Goal: Check status: Check status

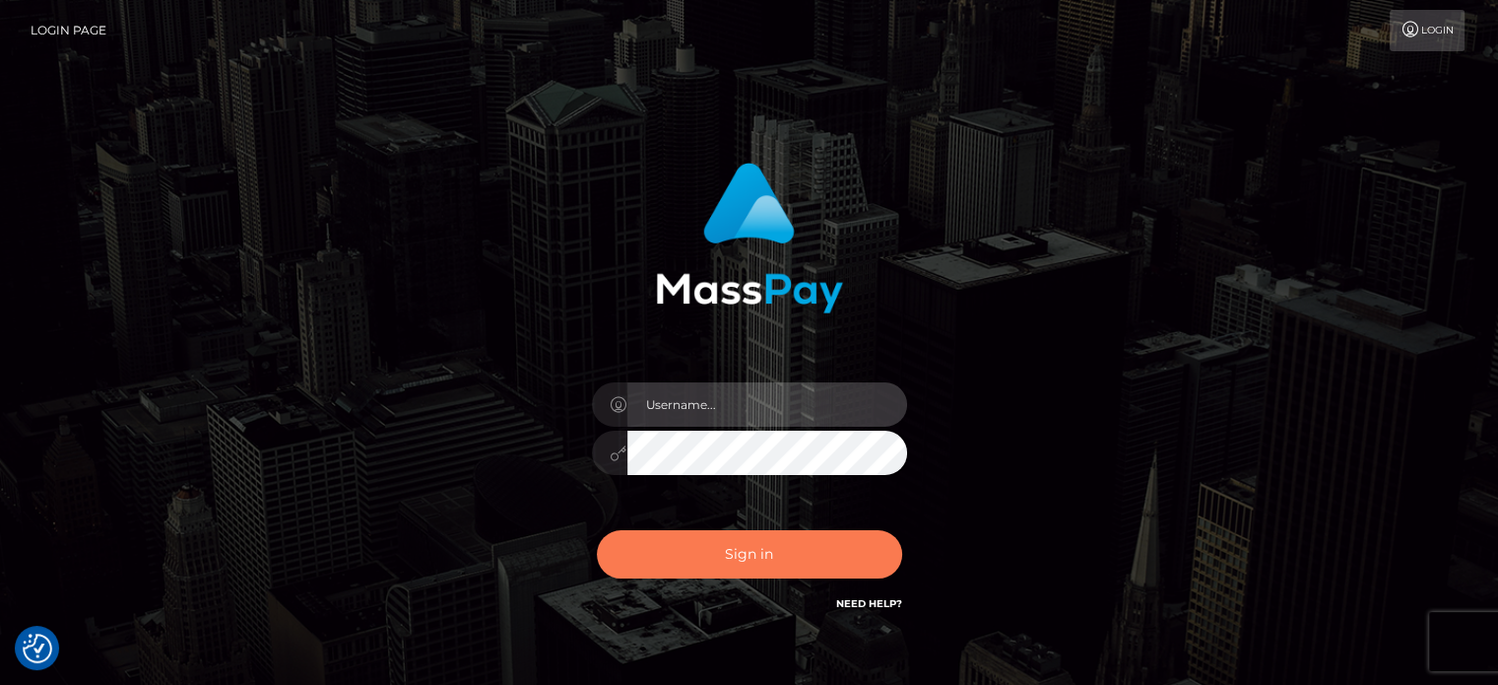
type input "[PERSON_NAME].Ace"
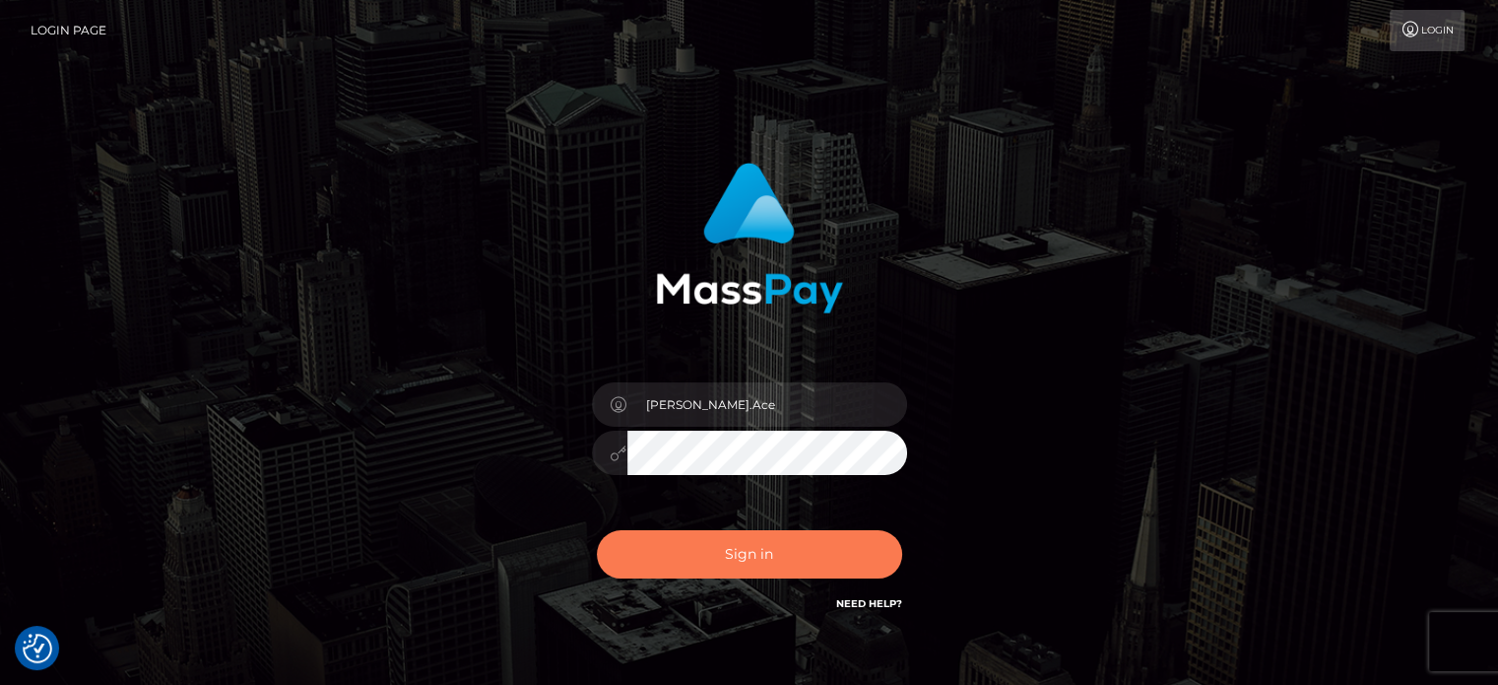
click at [770, 551] on button "Sign in" at bounding box center [749, 554] width 305 height 48
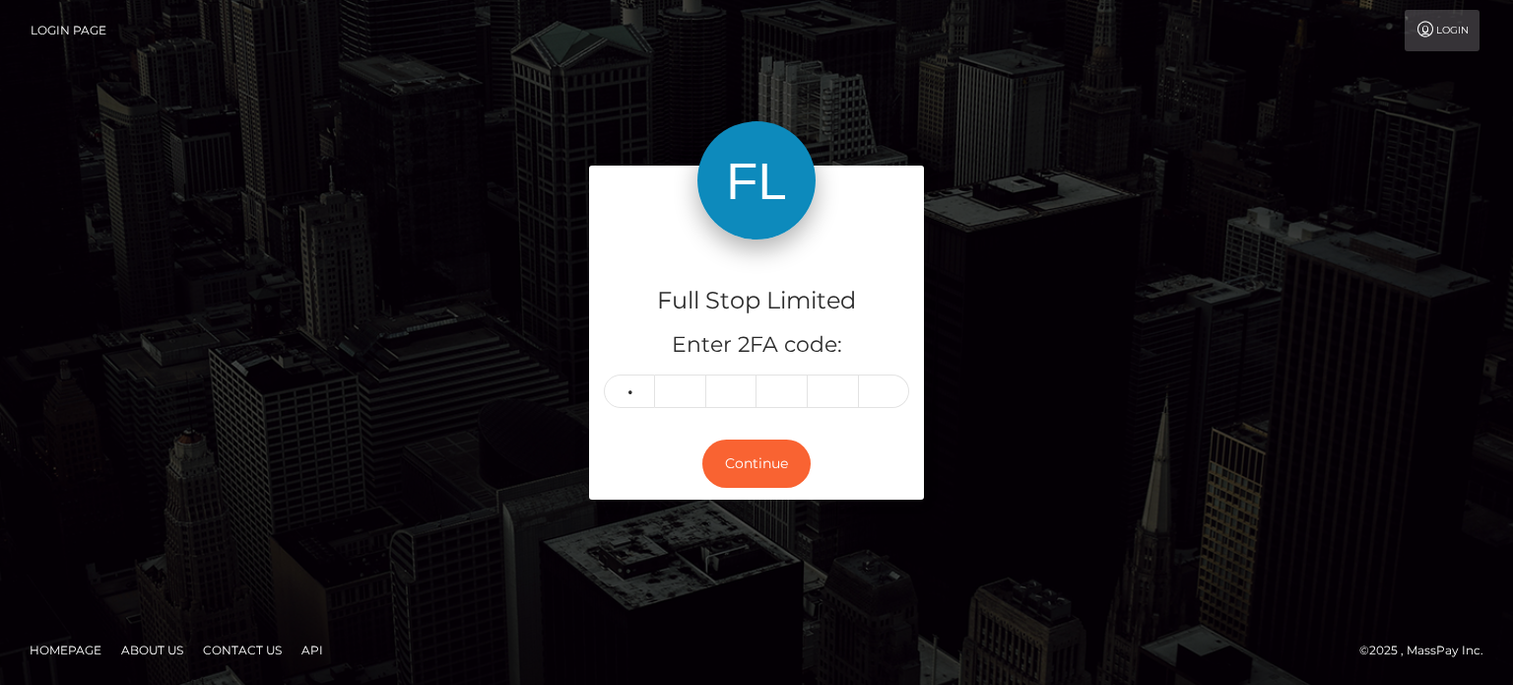
type input "5"
type input "8"
type input "9"
type input "3"
type input "8"
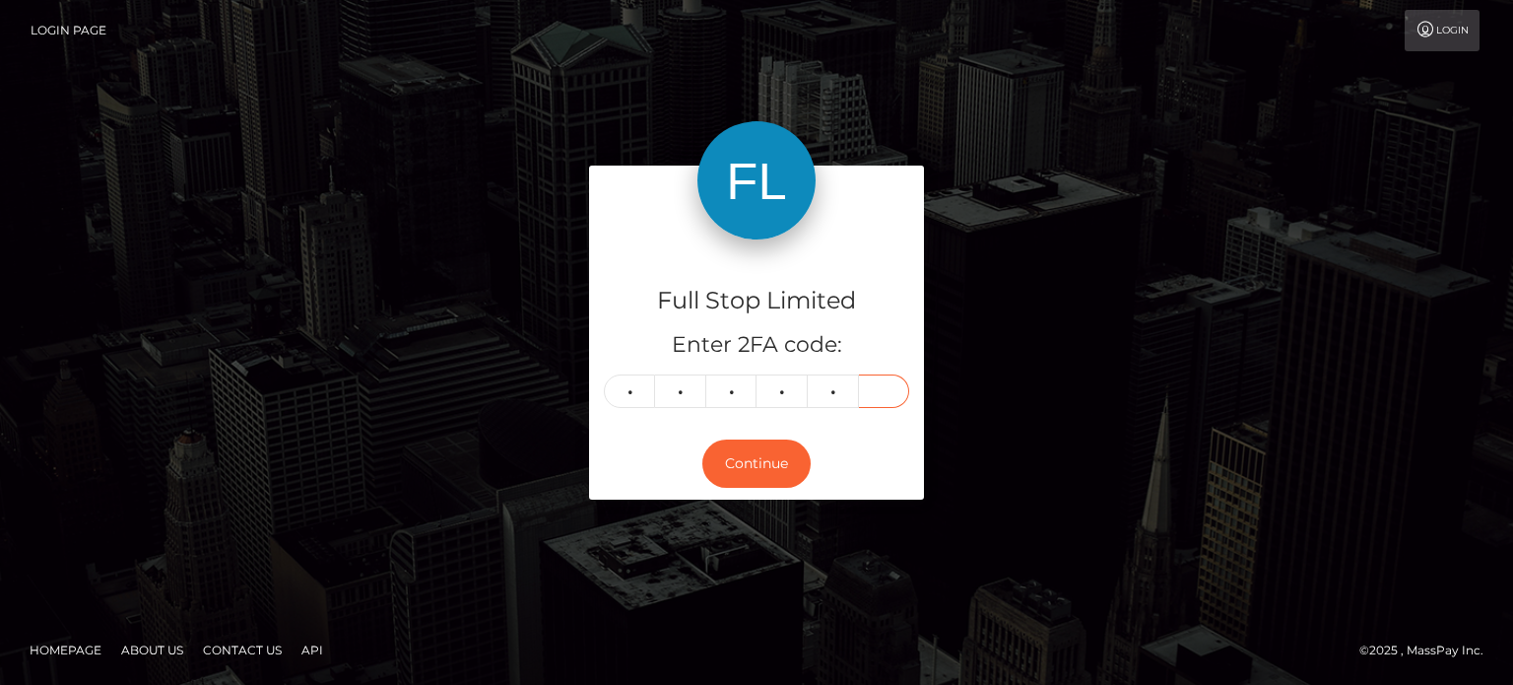
type input "7"
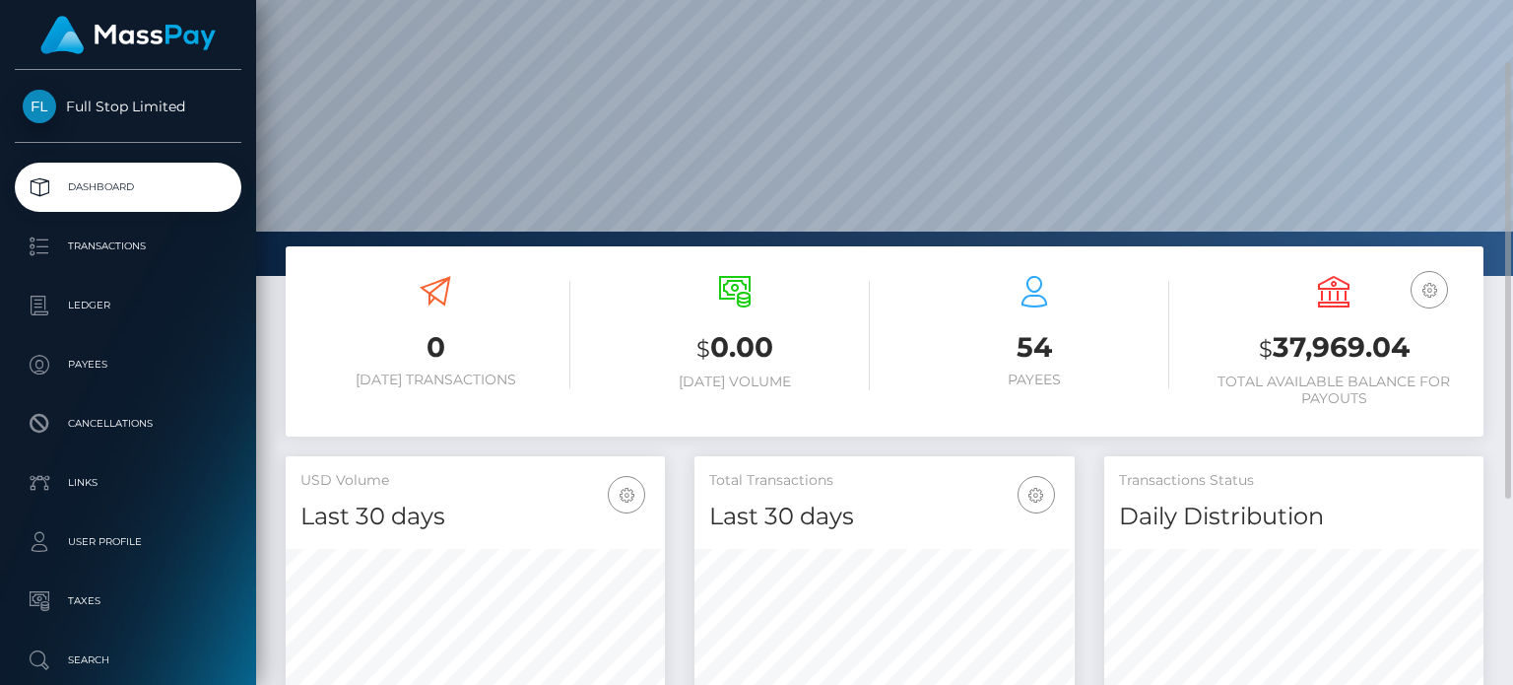
scroll to position [197, 0]
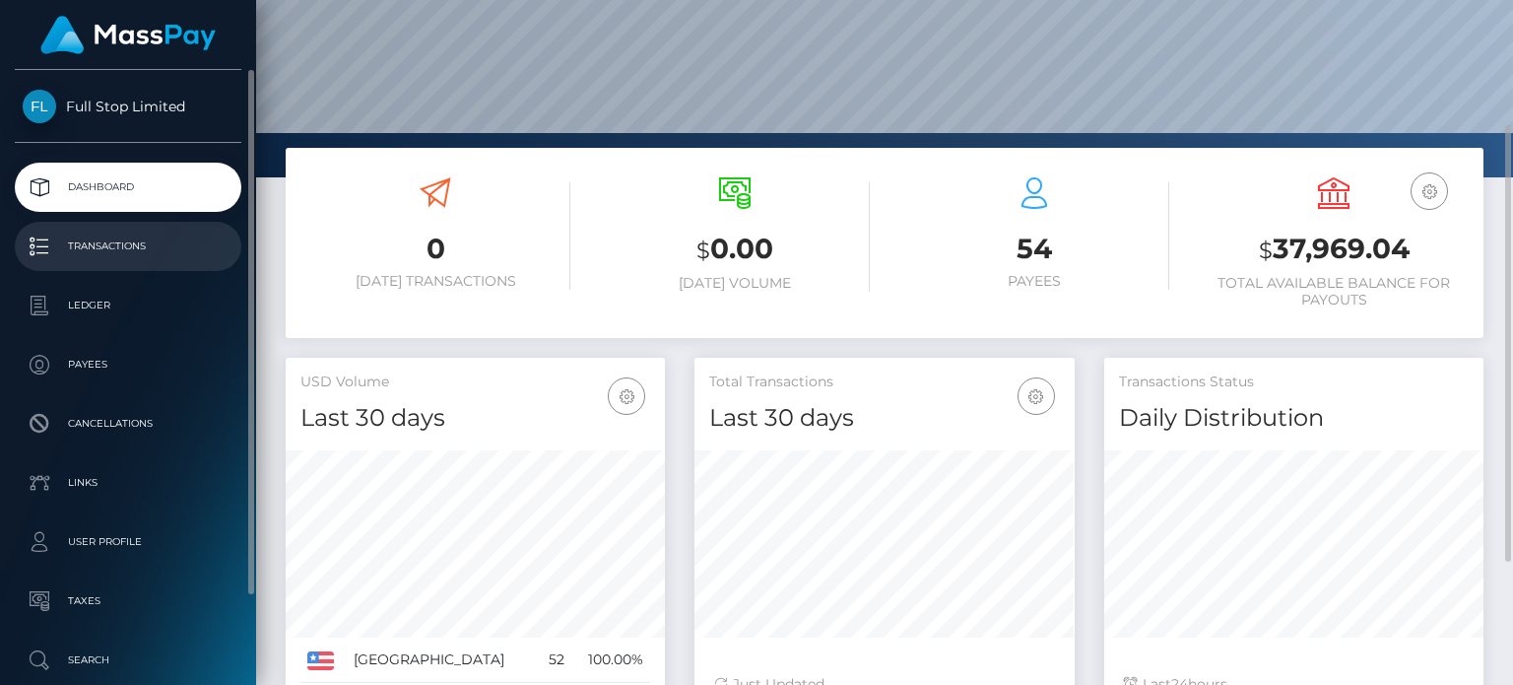
click at [157, 239] on p "Transactions" at bounding box center [128, 246] width 211 height 30
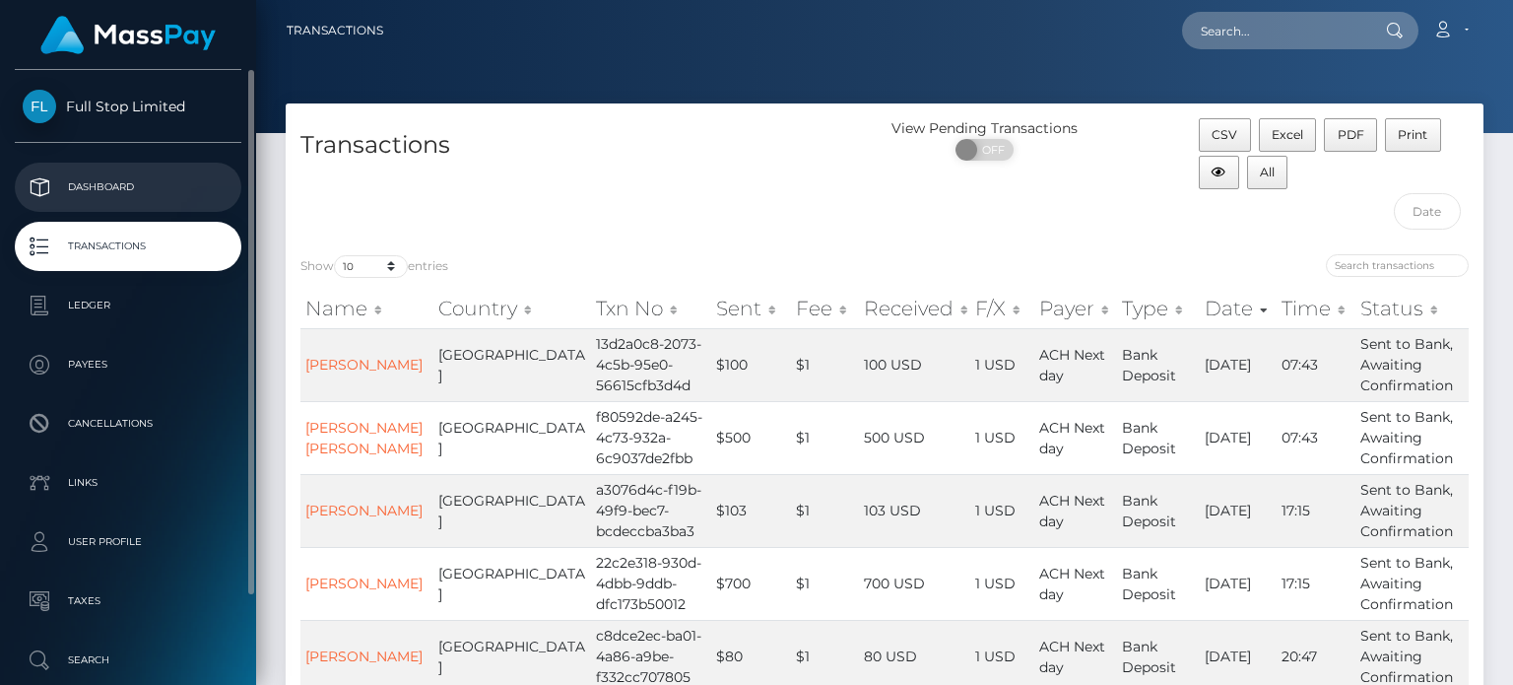
click at [118, 188] on p "Dashboard" at bounding box center [128, 187] width 211 height 30
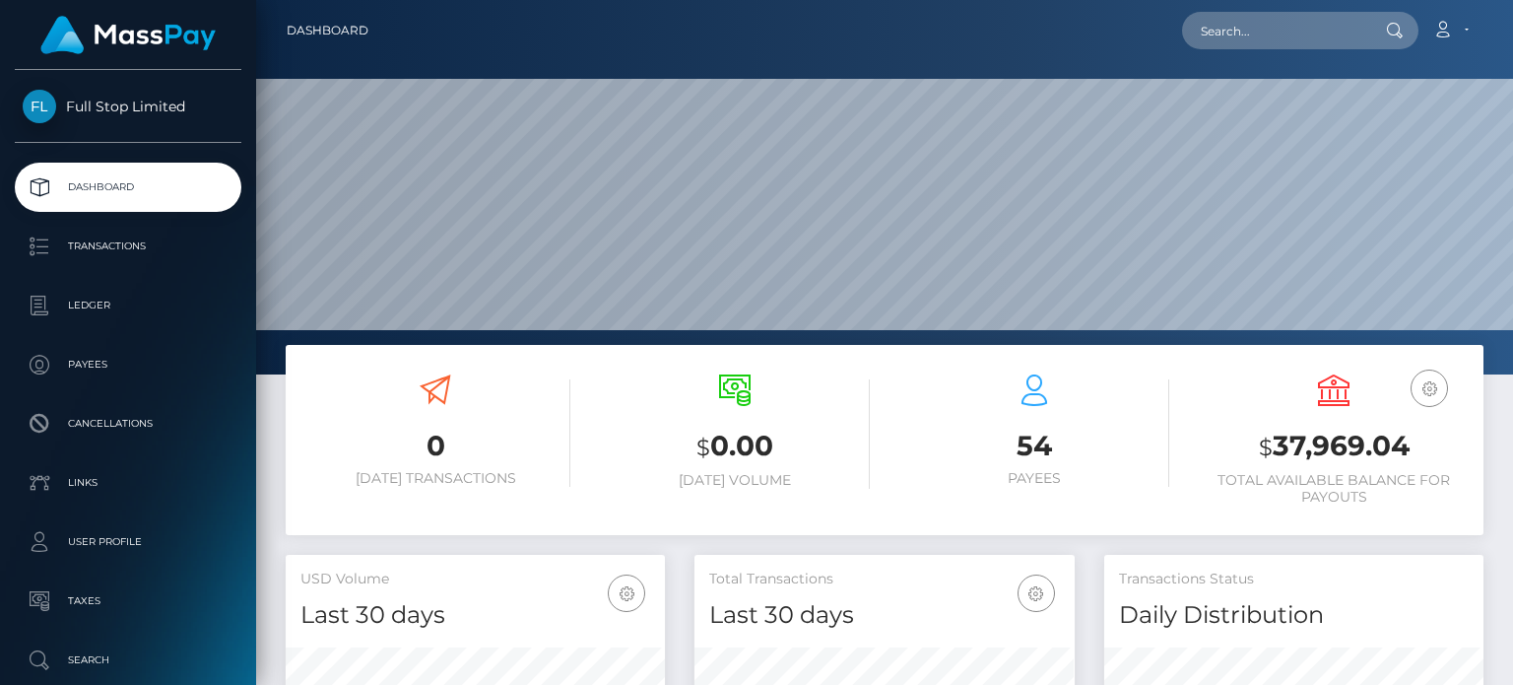
scroll to position [349, 378]
click at [1250, 17] on input "text" at bounding box center [1274, 30] width 185 height 37
paste input "4230"
click at [1212, 27] on input "4230" at bounding box center [1274, 30] width 185 height 37
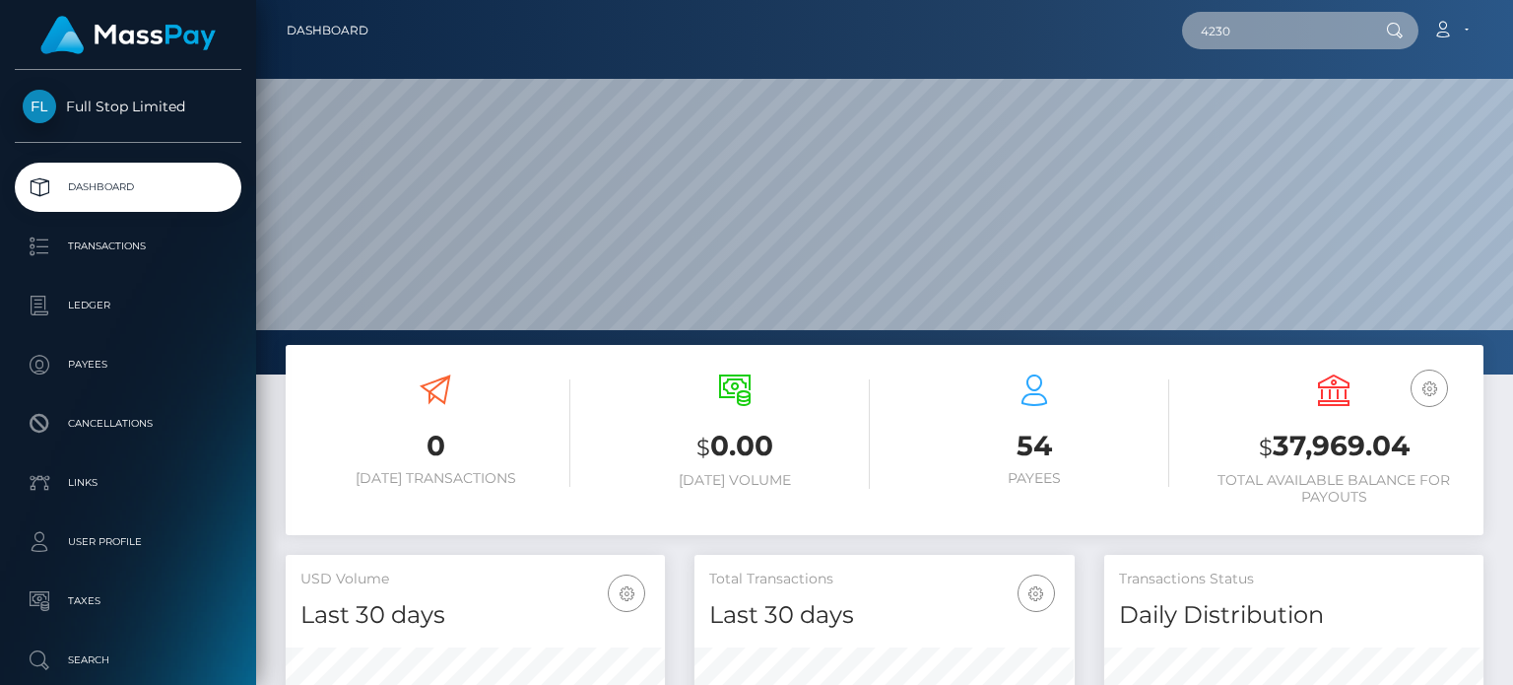
paste input "25406195"
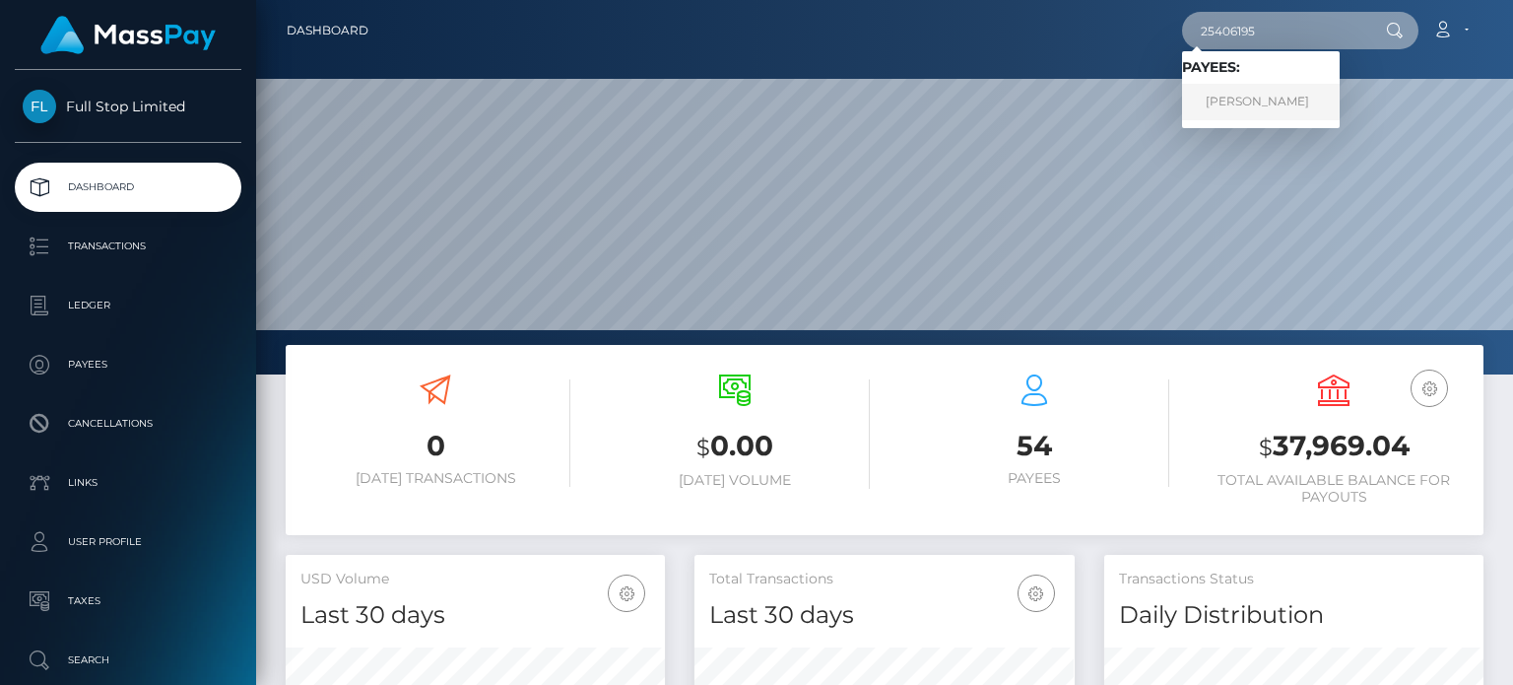
type input "25406195"
click at [1266, 101] on link "Bryan Underwood" at bounding box center [1261, 102] width 158 height 36
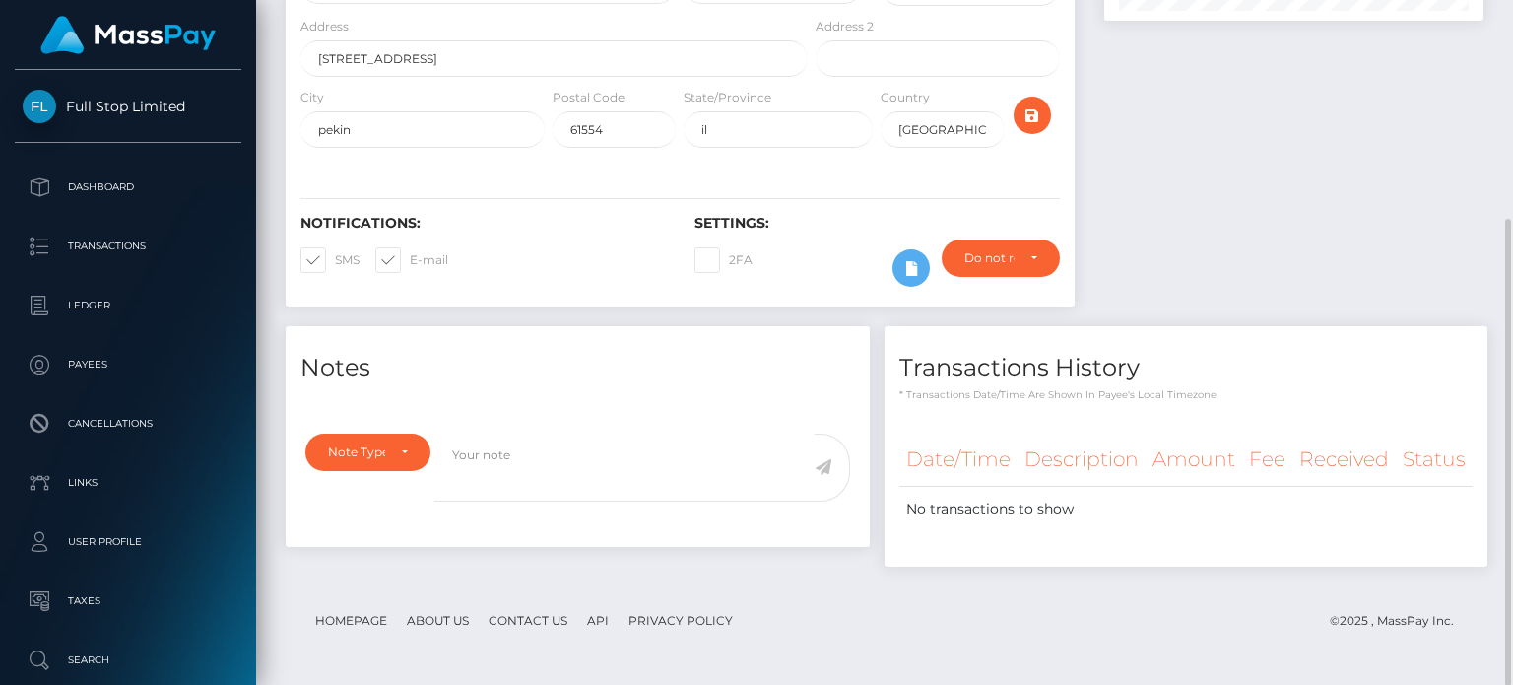
scroll to position [24, 0]
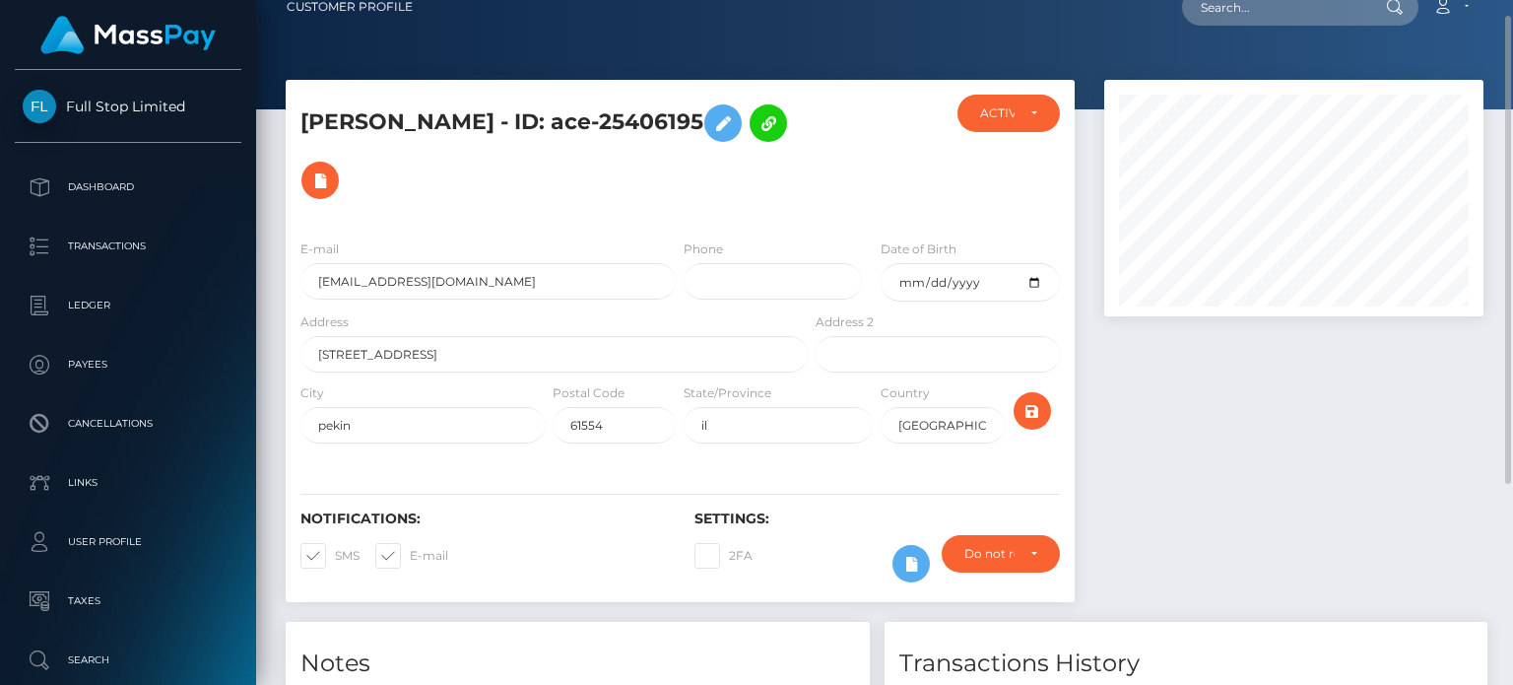
click at [1236, 376] on div at bounding box center [1293, 351] width 409 height 542
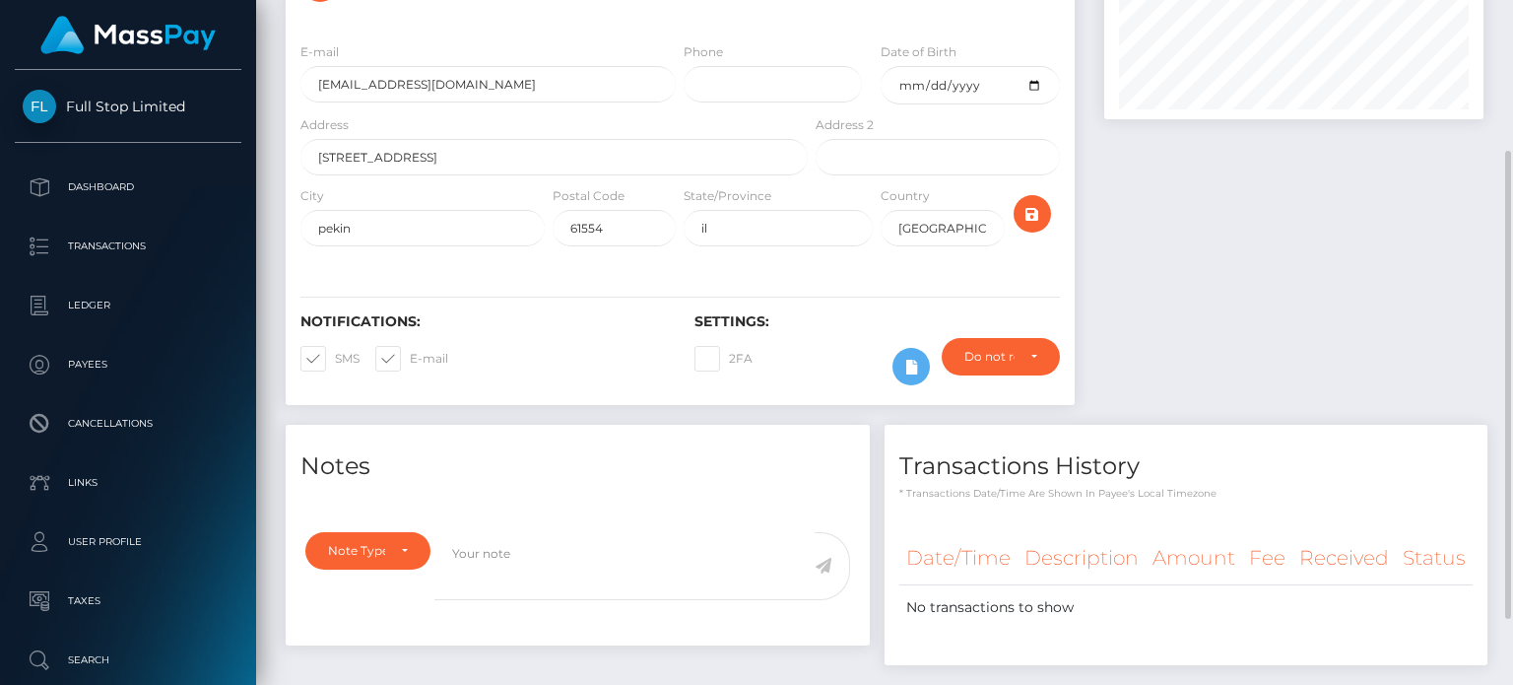
click at [1194, 263] on div at bounding box center [1293, 154] width 409 height 542
click at [1182, 275] on div at bounding box center [1293, 154] width 409 height 542
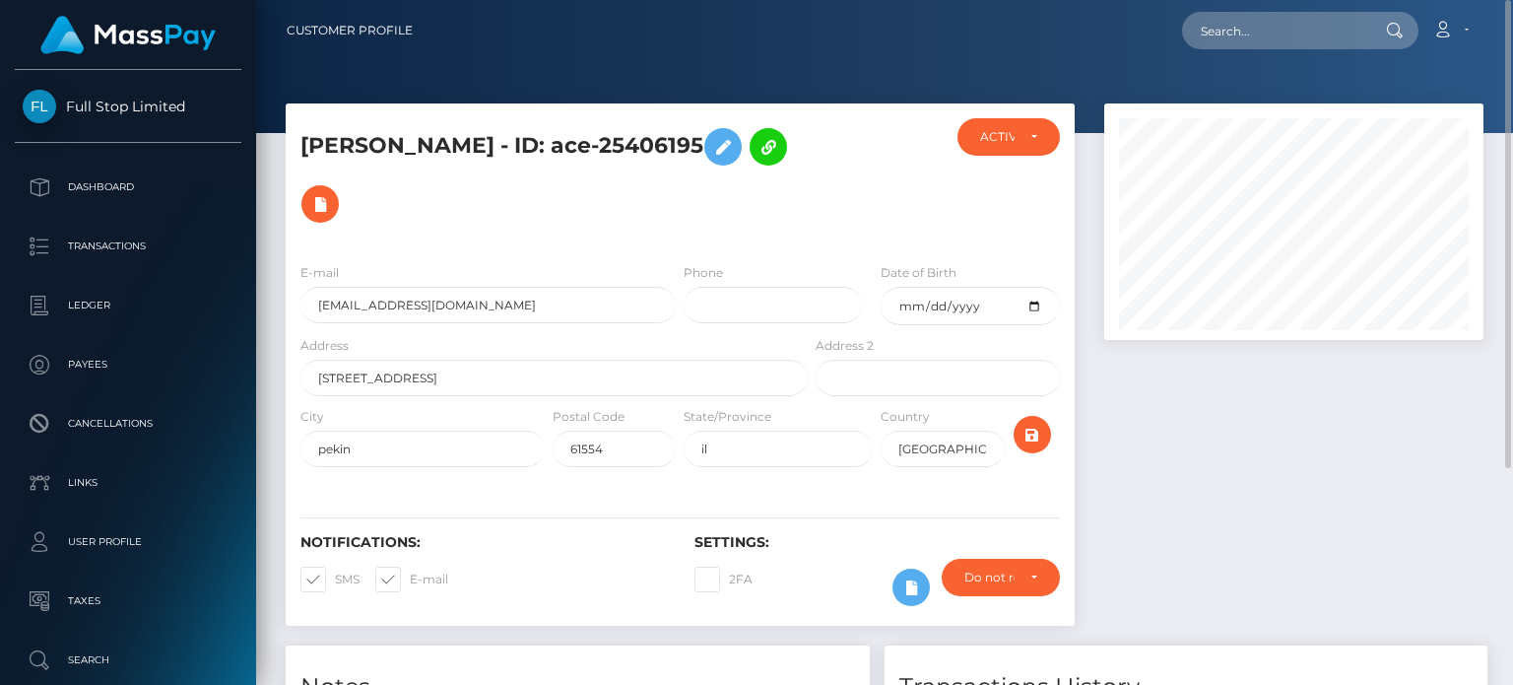
scroll to position [99, 0]
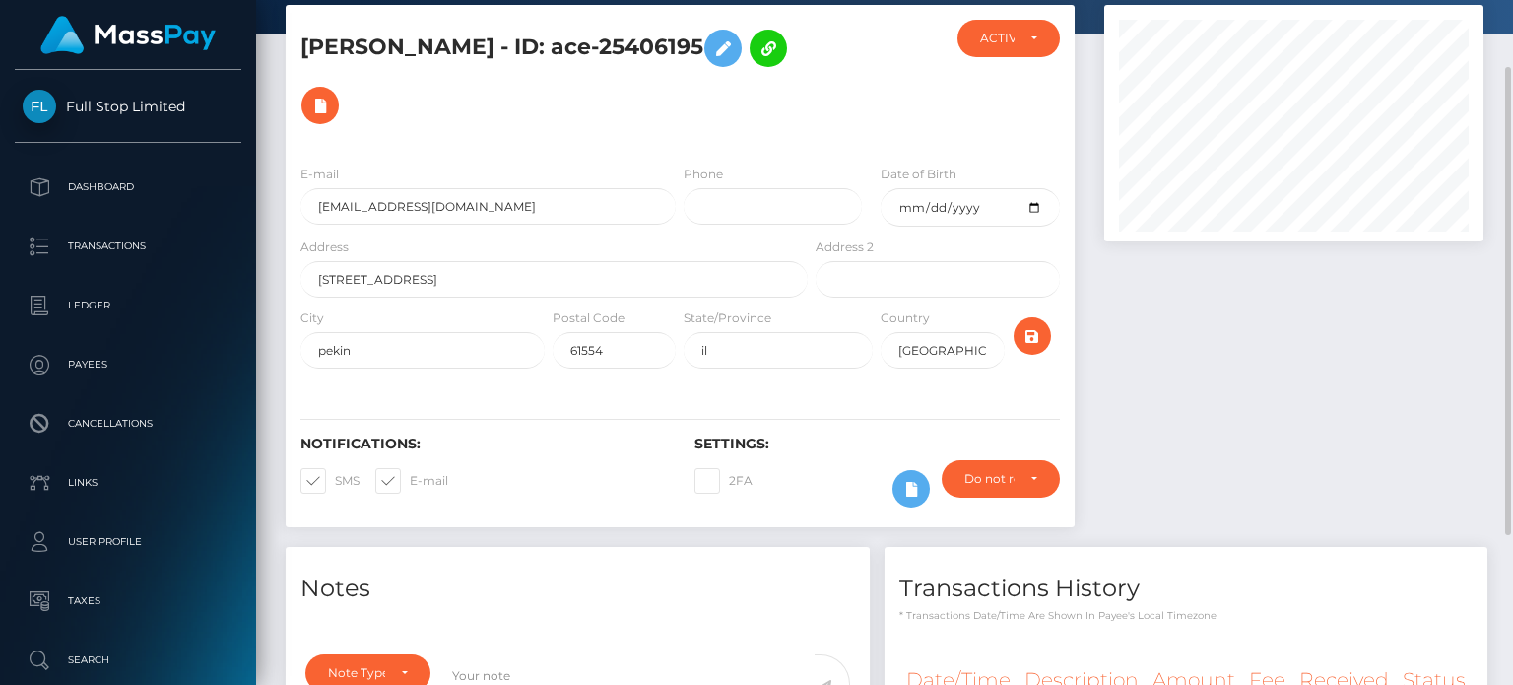
click at [1168, 316] on div at bounding box center [1293, 276] width 409 height 542
click at [1198, 341] on div at bounding box center [1293, 276] width 409 height 542
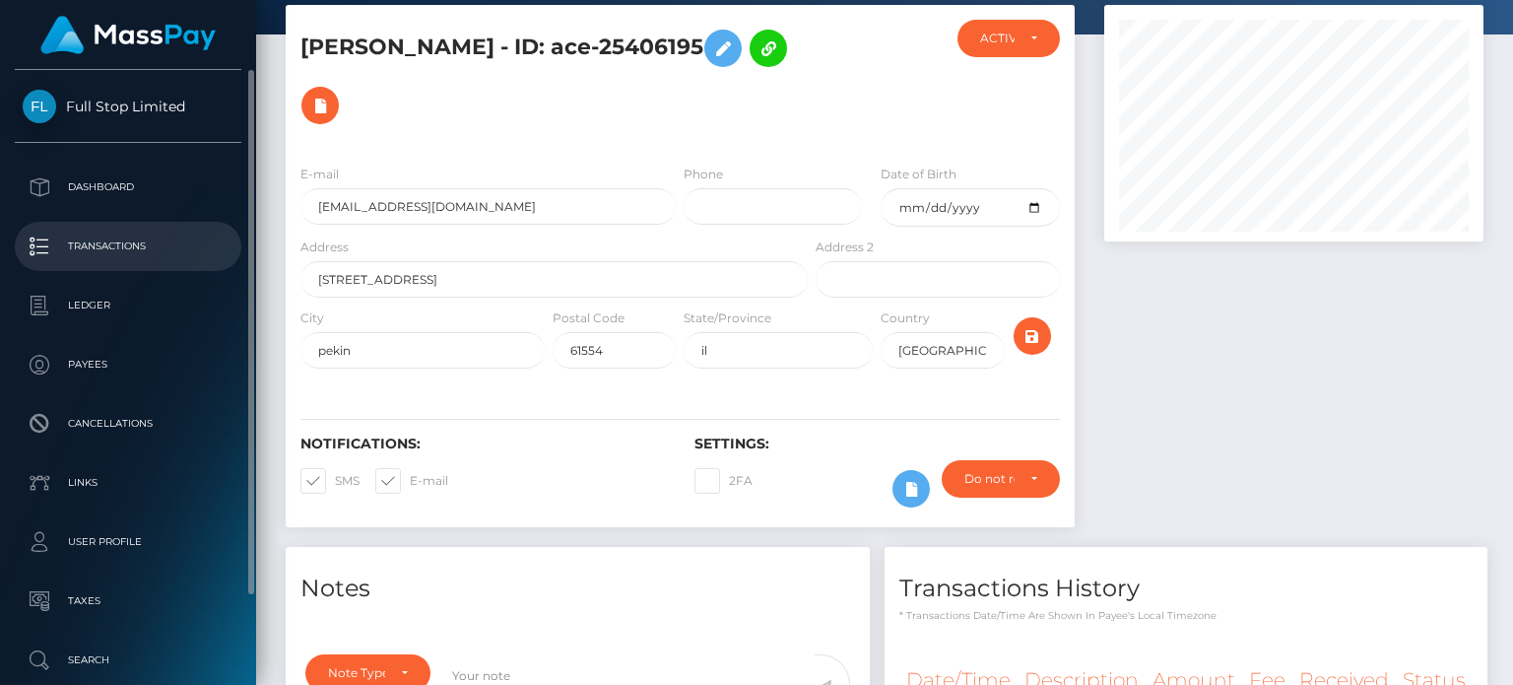
click at [146, 241] on p "Transactions" at bounding box center [128, 246] width 211 height 30
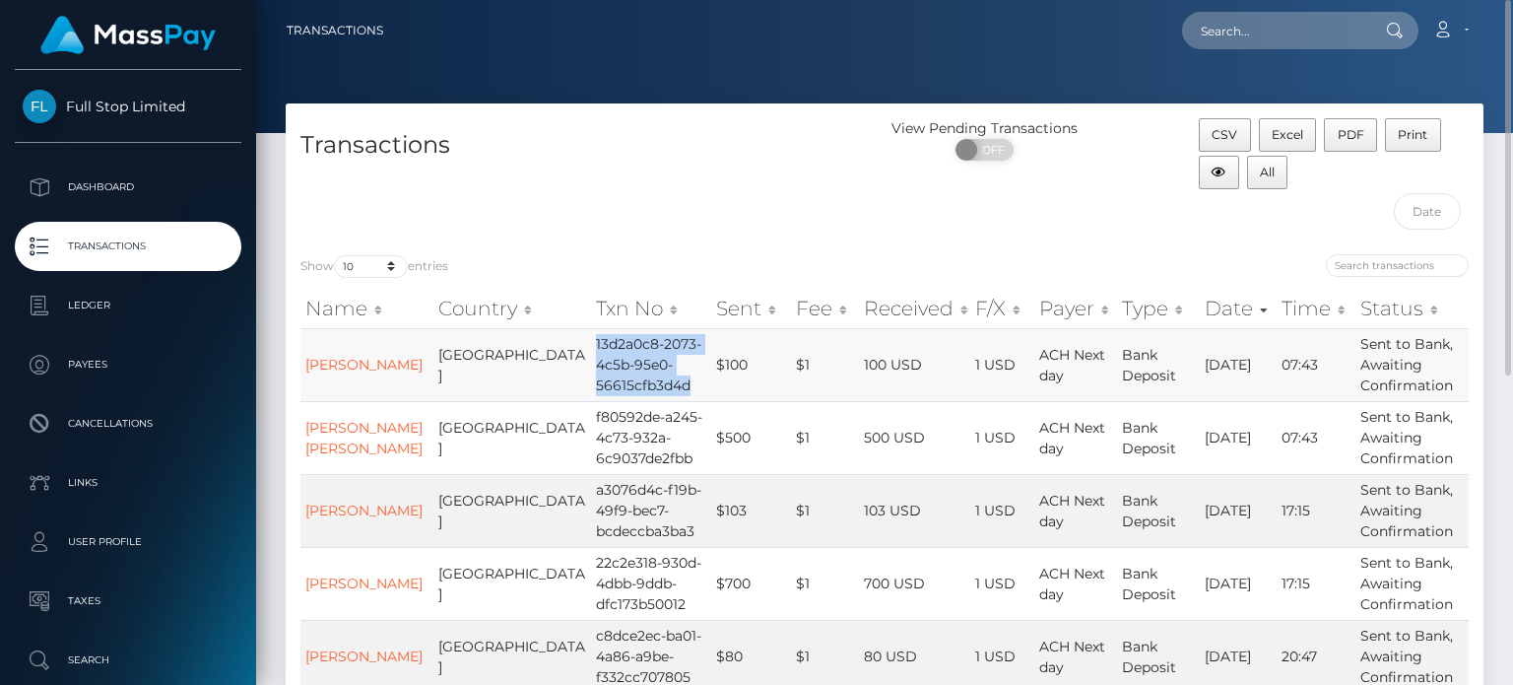
drag, startPoint x: 623, startPoint y: 382, endPoint x: 524, endPoint y: 340, distance: 107.2
click at [591, 340] on td "13d2a0c8-2073-4c5b-95e0-56615cfb3d4d" at bounding box center [651, 364] width 120 height 73
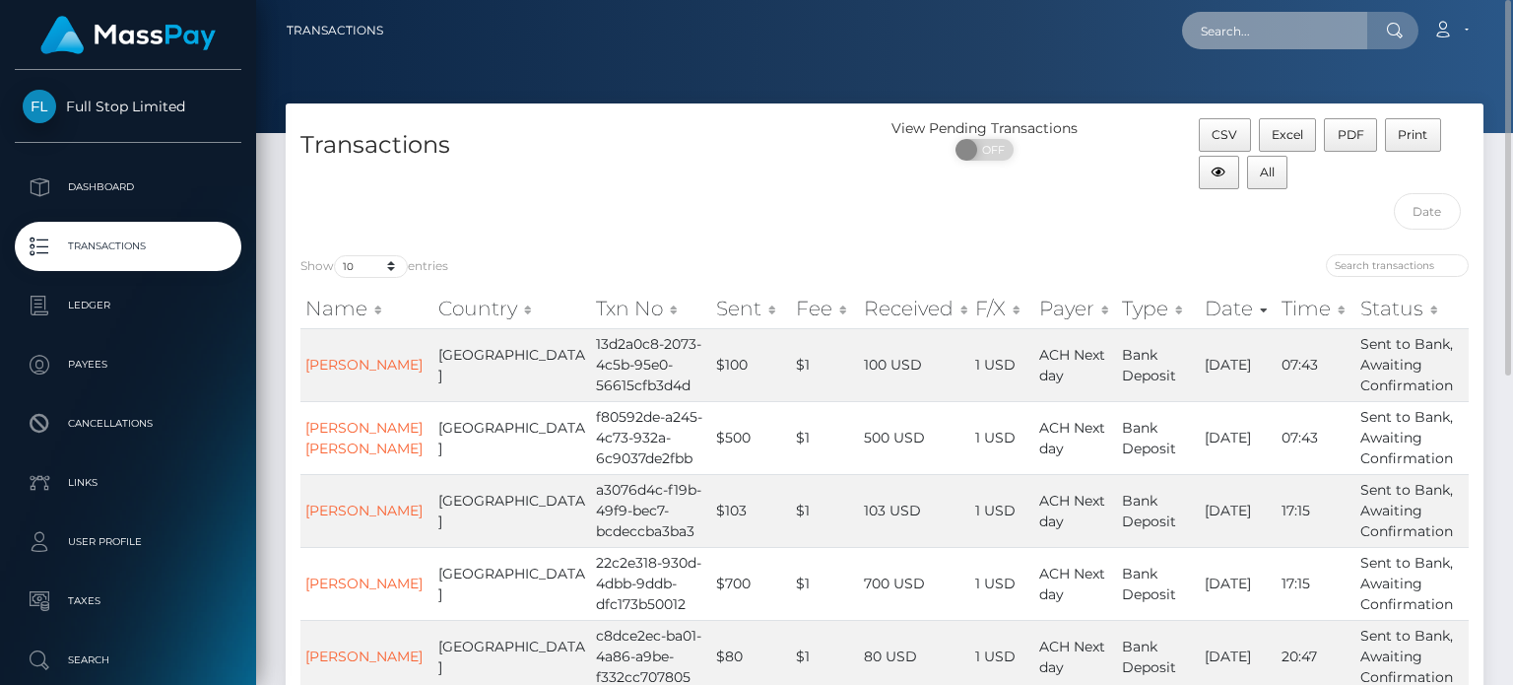
click at [1217, 29] on input "text" at bounding box center [1274, 30] width 185 height 37
paste input "2c883533-a93b-4da8-99b3-77de7cc8fe53"
type input "2c883533-a93b-4da8-99b3-77de7cc8fe53"
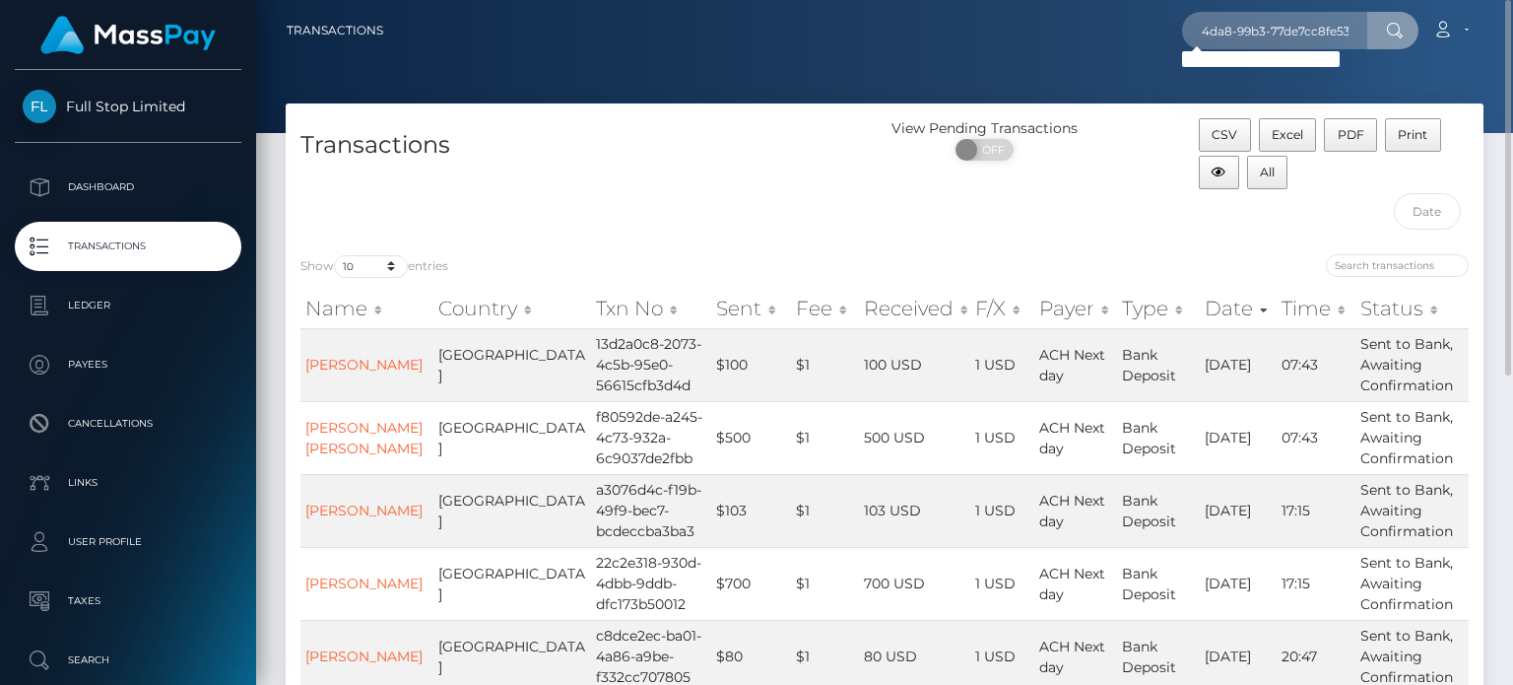
scroll to position [0, 0]
click at [1393, 30] on icon at bounding box center [1394, 31] width 17 height 16
click at [1133, 247] on div "Show 10 25 50 100 250 500 1,000 3,500 entries Name Country Txn No Sent Fee Rece…" at bounding box center [885, 688] width 1198 height 898
click at [1371, 263] on input "search" at bounding box center [1397, 265] width 143 height 23
click at [1416, 269] on input "search" at bounding box center [1397, 265] width 143 height 23
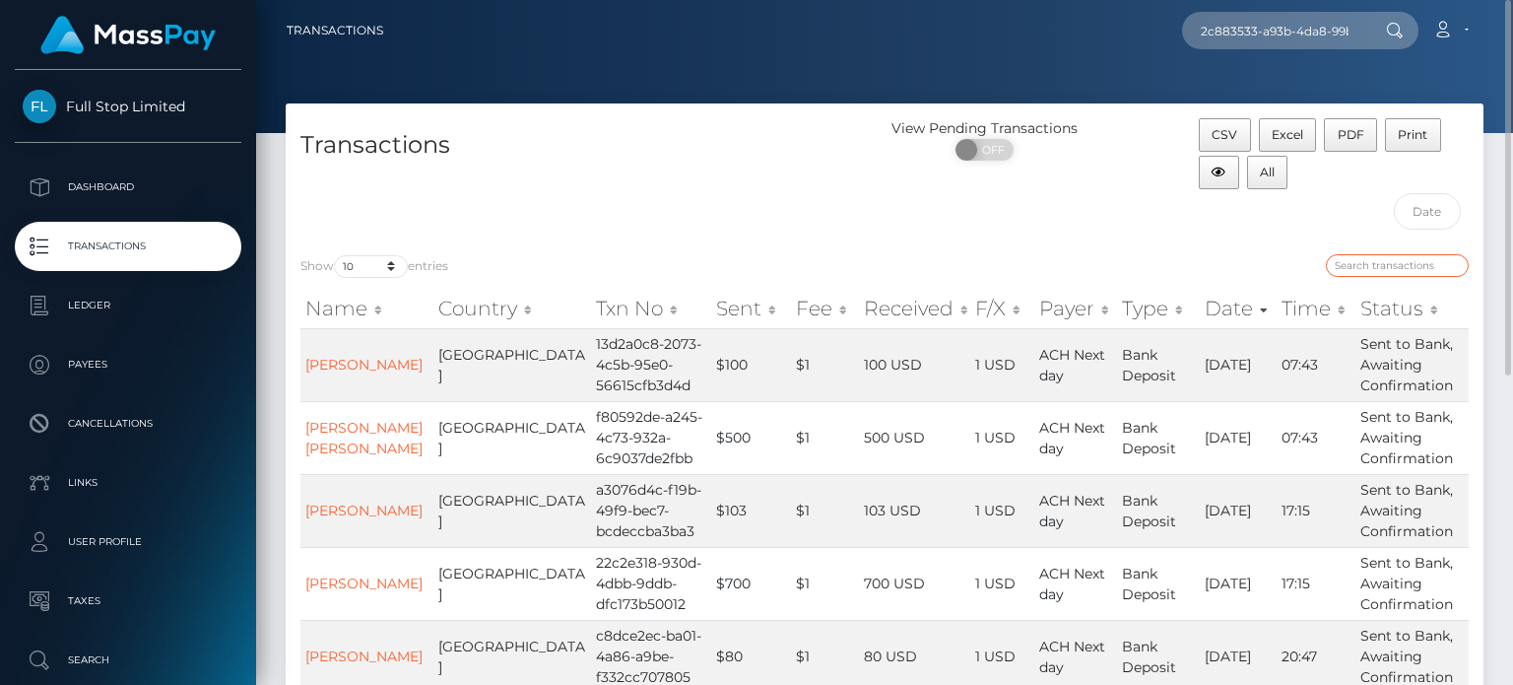
paste input "2c883533-a93b-4da8-99b3-77de7cc8fe53"
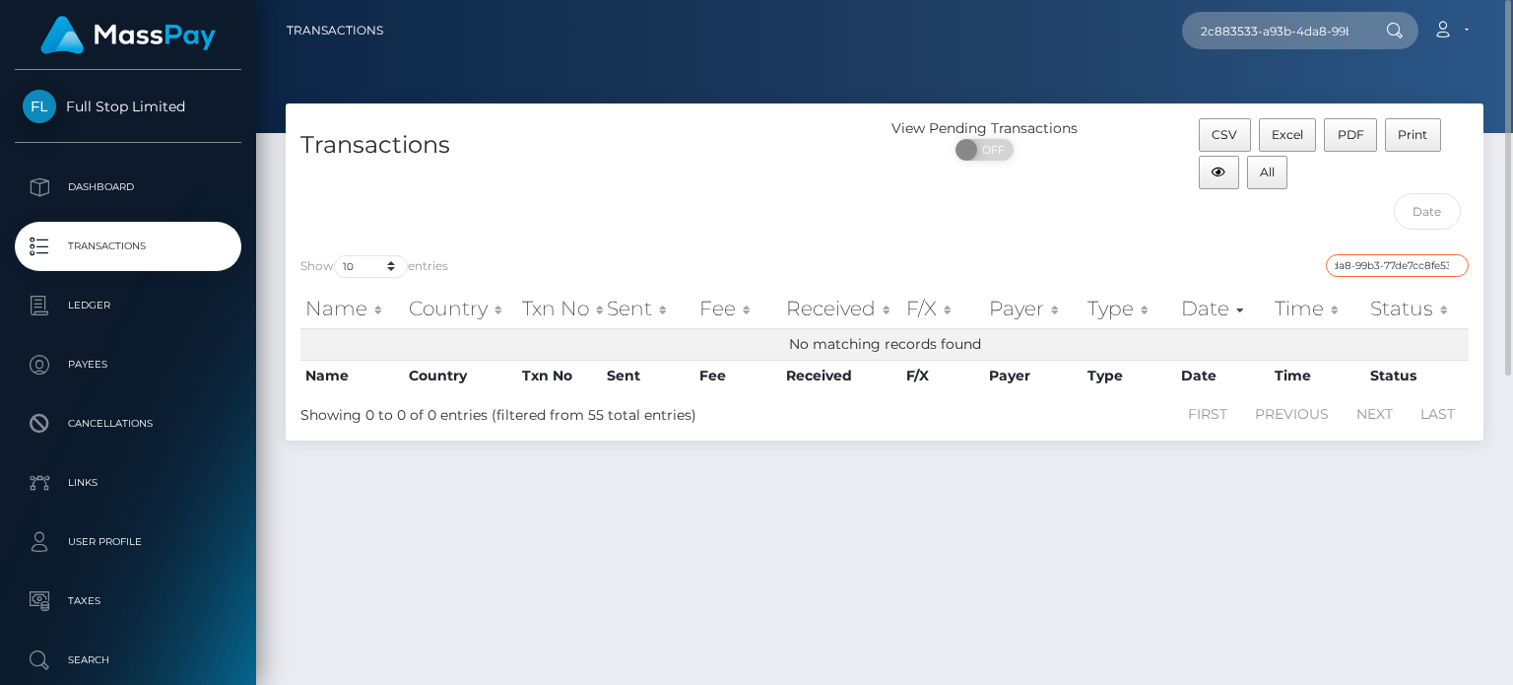
click at [1422, 266] on input "2c883533-a93b-4da8-99b3-77de7cc8fe53" at bounding box center [1397, 265] width 143 height 23
type input "2"
click at [1237, 227] on div "CSV Excel PDF Print All" at bounding box center [1333, 178] width 299 height 121
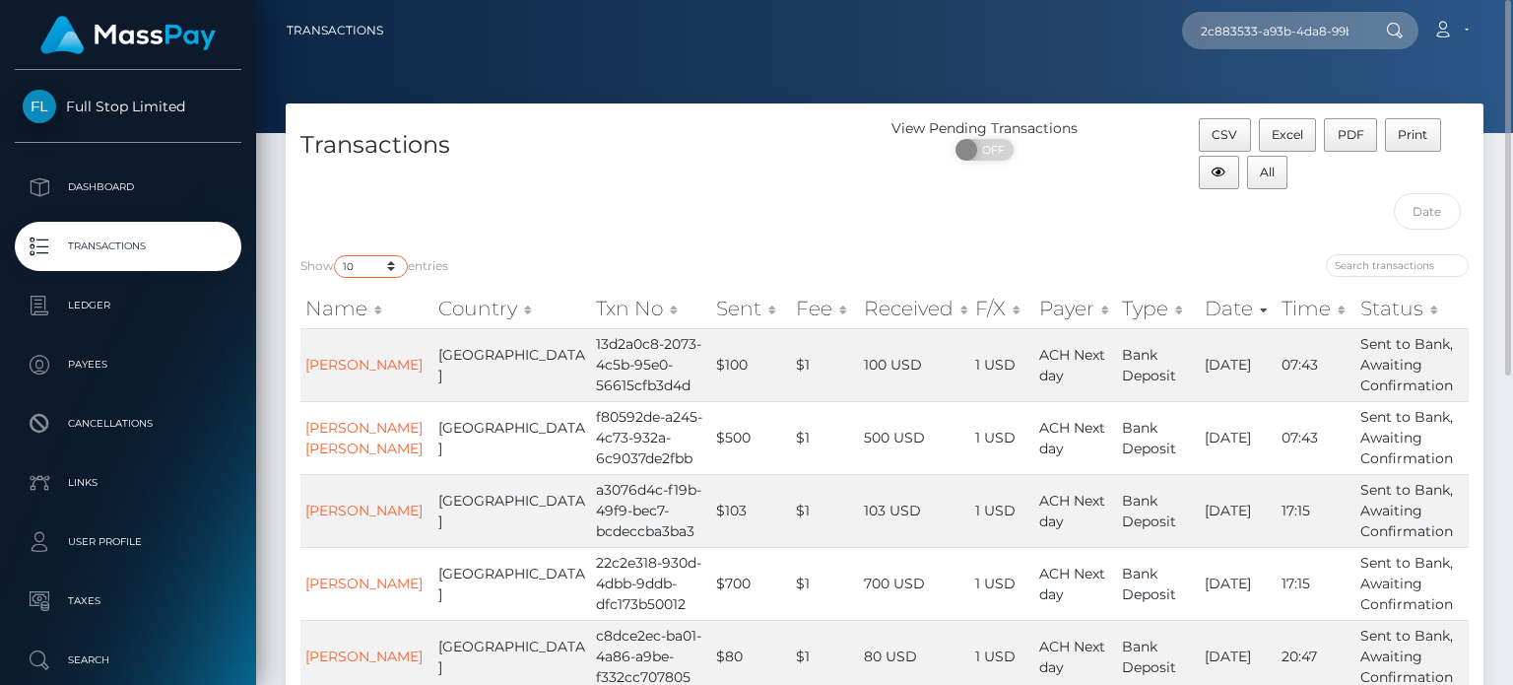
click at [362, 265] on select "10 25 50 100 250 500 1,000 3,500" at bounding box center [371, 266] width 74 height 23
select select "3500"
click at [336, 255] on select "10 25 50 100 250 500 1,000 3,500" at bounding box center [371, 266] width 74 height 23
click at [1188, 190] on div "CSV Excel PDF Print All" at bounding box center [1333, 178] width 299 height 121
click at [1407, 267] on input "search" at bounding box center [1397, 265] width 143 height 23
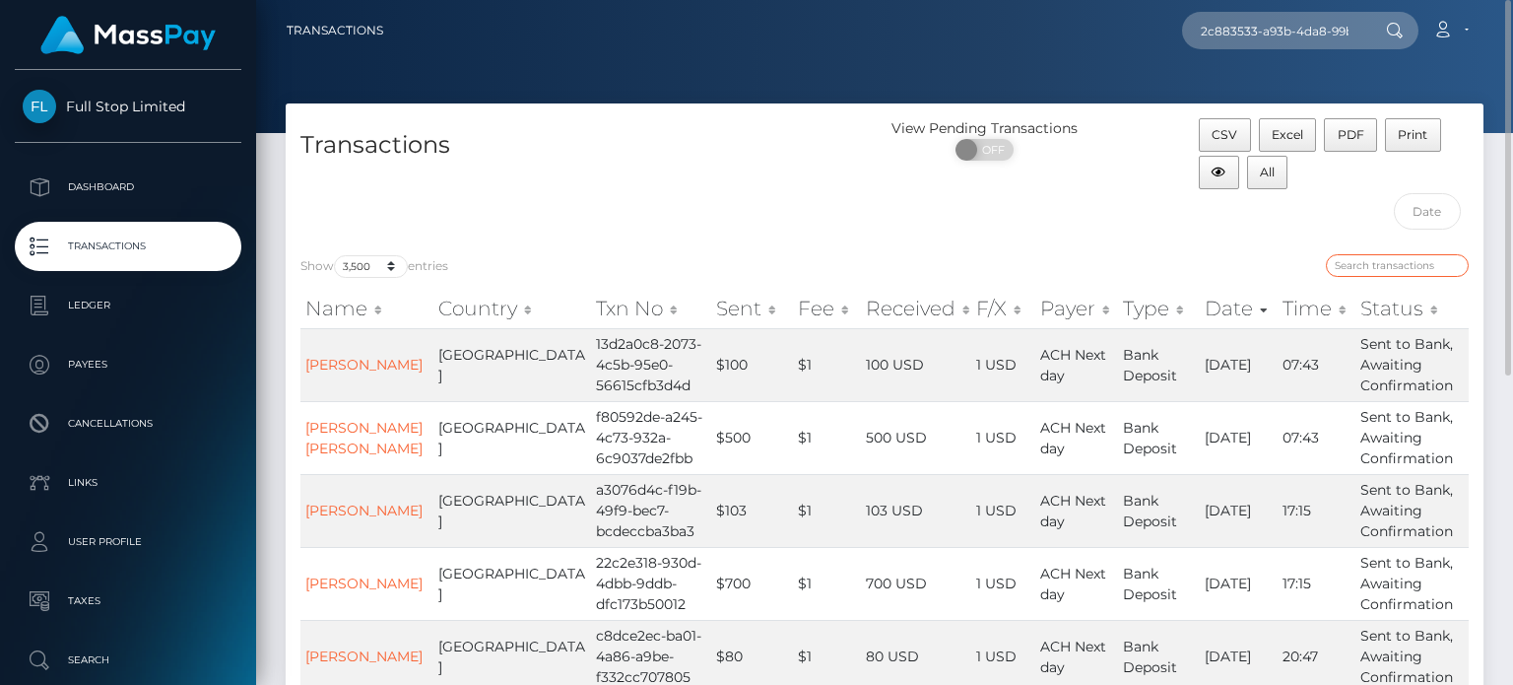
paste input "2c883533-a93b-4da8-99b3-77de7cc8fe53"
type input "2c883533-a93b-4da8-99b3-77de7cc8fe53"
click at [1285, 231] on div "CSV Excel PDF Print All" at bounding box center [1333, 178] width 299 height 121
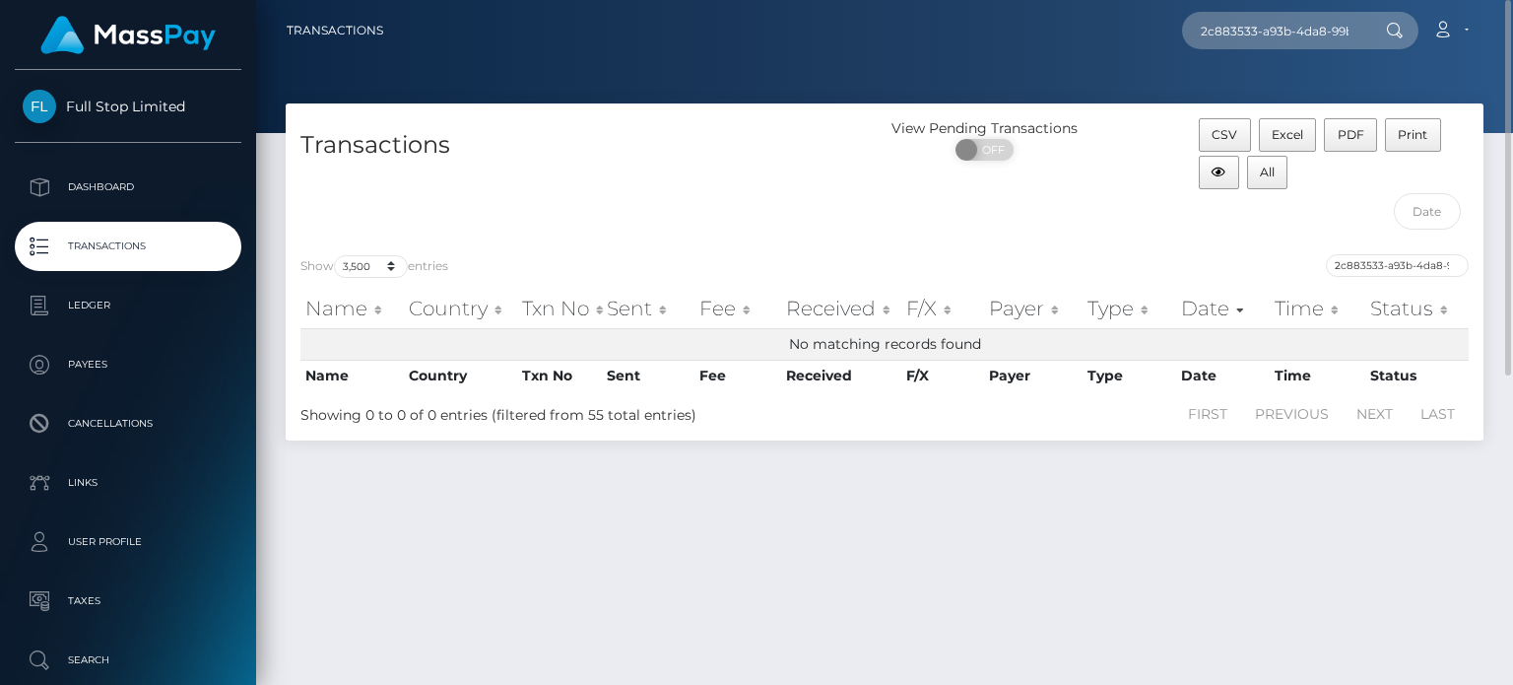
click at [1363, 277] on div "2c883533-a93b-4da8-99b3-77de7cc8fe53" at bounding box center [1183, 268] width 569 height 28
click at [1357, 263] on input "2c883533-a93b-4da8-99b3-77de7cc8fe53" at bounding box center [1397, 265] width 143 height 23
click at [1356, 263] on input "2c883533-a93b-4da8-99b3-77de7cc8fe53" at bounding box center [1397, 265] width 143 height 23
click at [1357, 263] on input "2c883533-a93b-4da8-99b3-77de7cc8fe53" at bounding box center [1397, 265] width 143 height 23
